Goal: Information Seeking & Learning: Learn about a topic

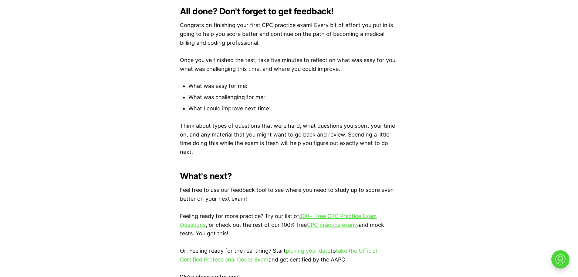
scroll to position [1651, 0]
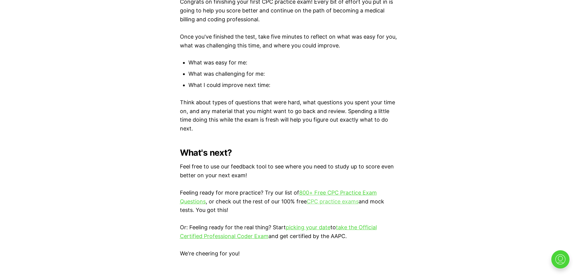
click at [322, 200] on link "CPC practice exams" at bounding box center [333, 201] width 52 height 6
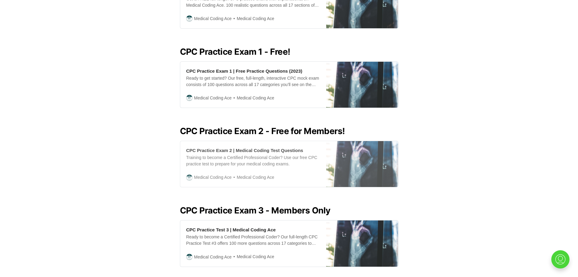
click at [237, 147] on div "CPC Practice Exam 2 | Medical Coding Test Questions" at bounding box center [244, 150] width 117 height 6
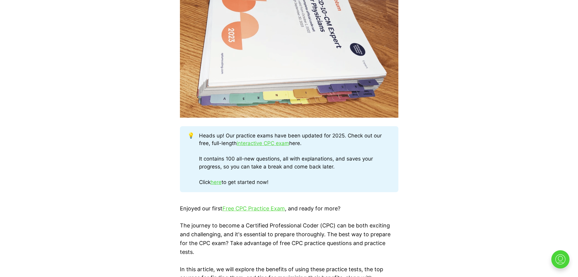
scroll to position [238, 0]
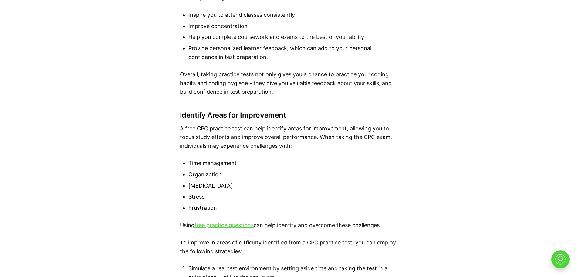
scroll to position [1257, 0]
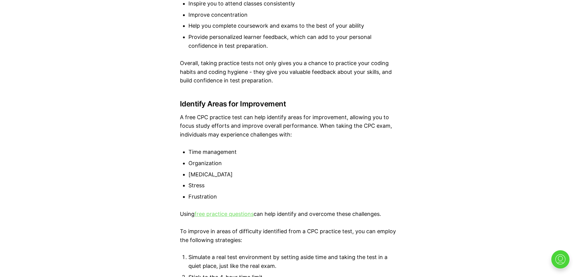
click at [223, 213] on link "free practice questions" at bounding box center [224, 213] width 59 height 6
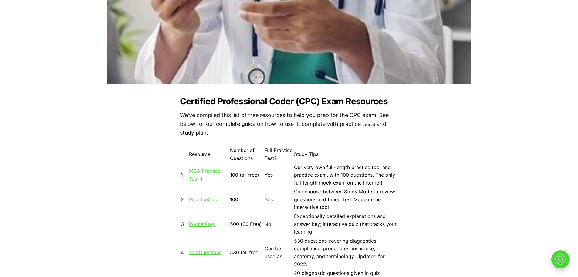
scroll to position [489, 0]
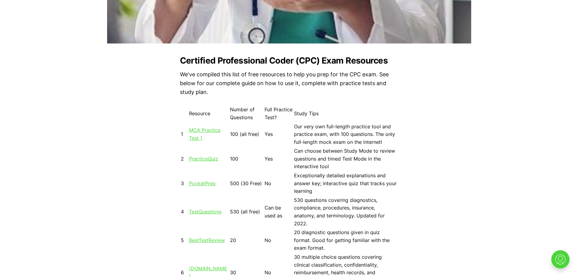
click at [202, 211] on link "TestQuestions" at bounding box center [205, 211] width 32 height 6
